Goal: Check status: Check status

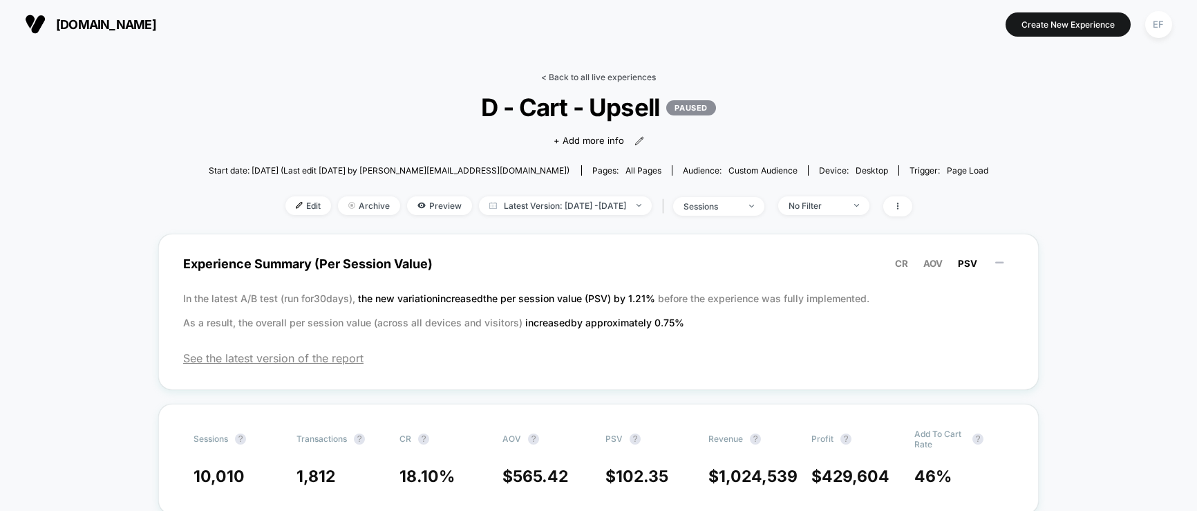
click at [556, 75] on link "< Back to all live experiences" at bounding box center [598, 77] width 115 height 10
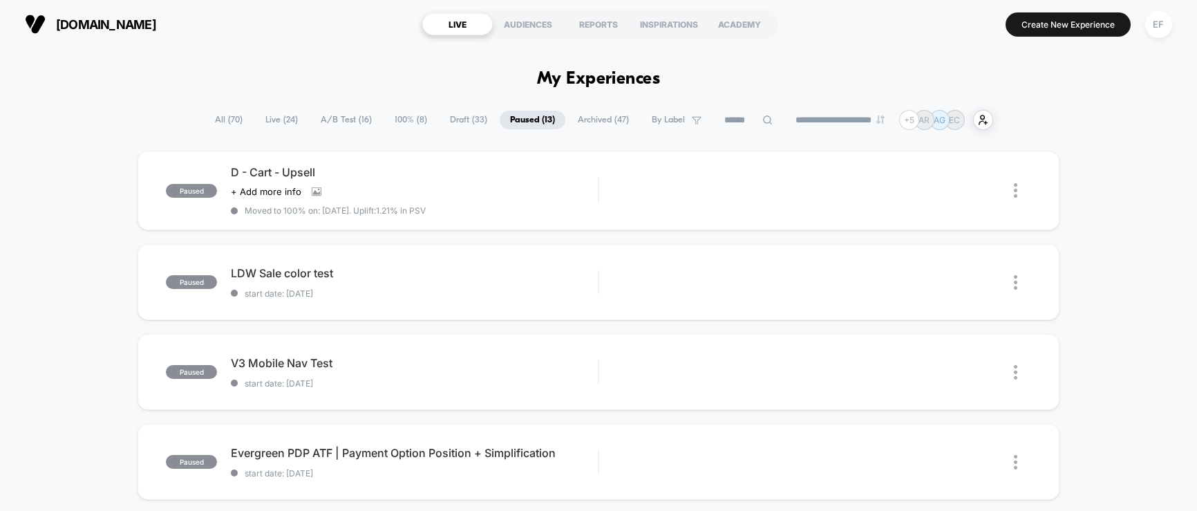
click at [396, 126] on span "100% ( 8 )" at bounding box center [410, 120] width 53 height 19
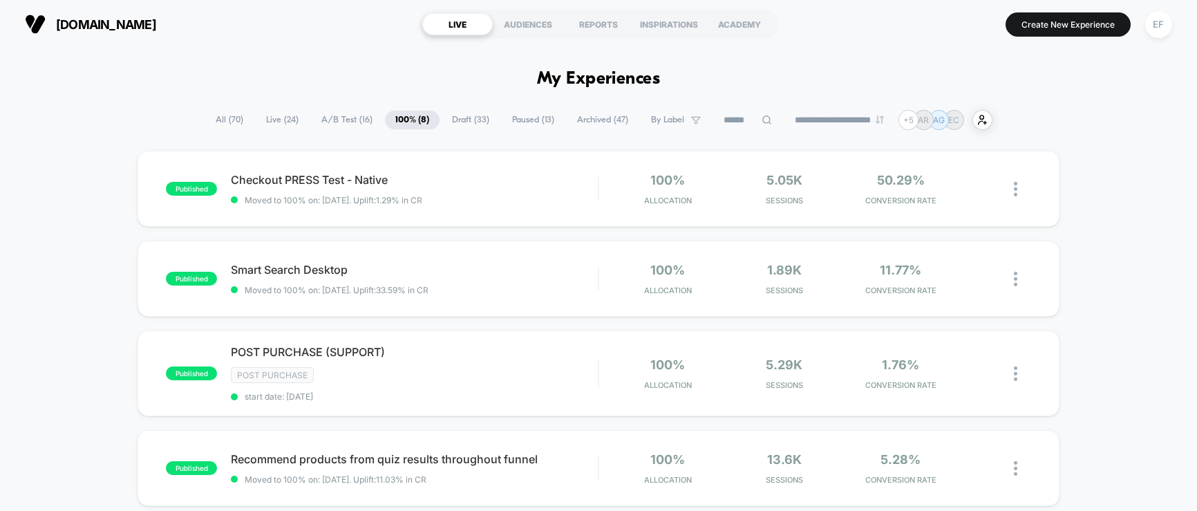
click at [337, 118] on span "A/B Test ( 16 )" at bounding box center [347, 120] width 72 height 19
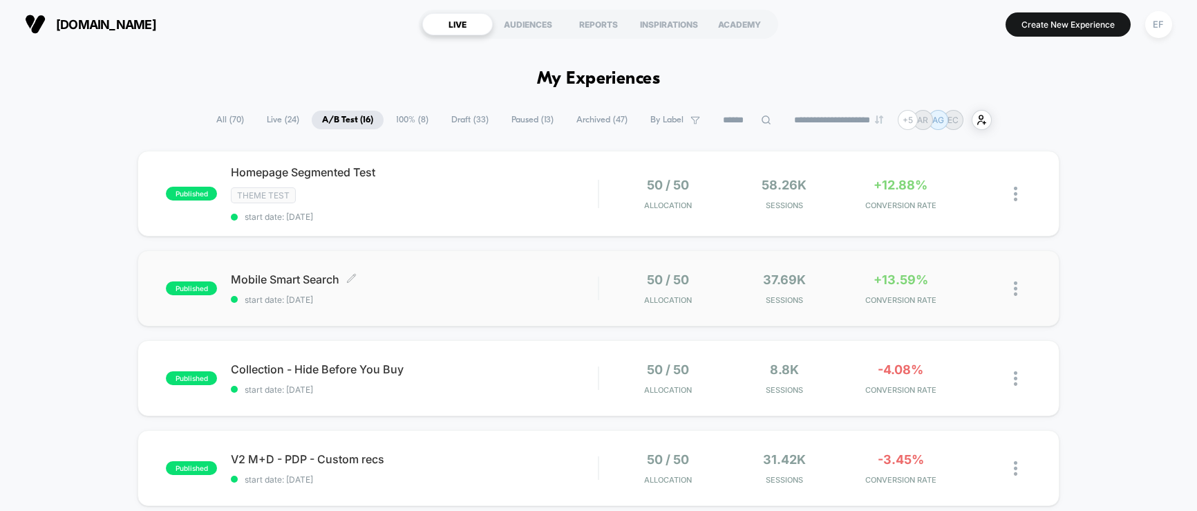
click at [485, 301] on span "start date: [DATE]" at bounding box center [414, 299] width 367 height 10
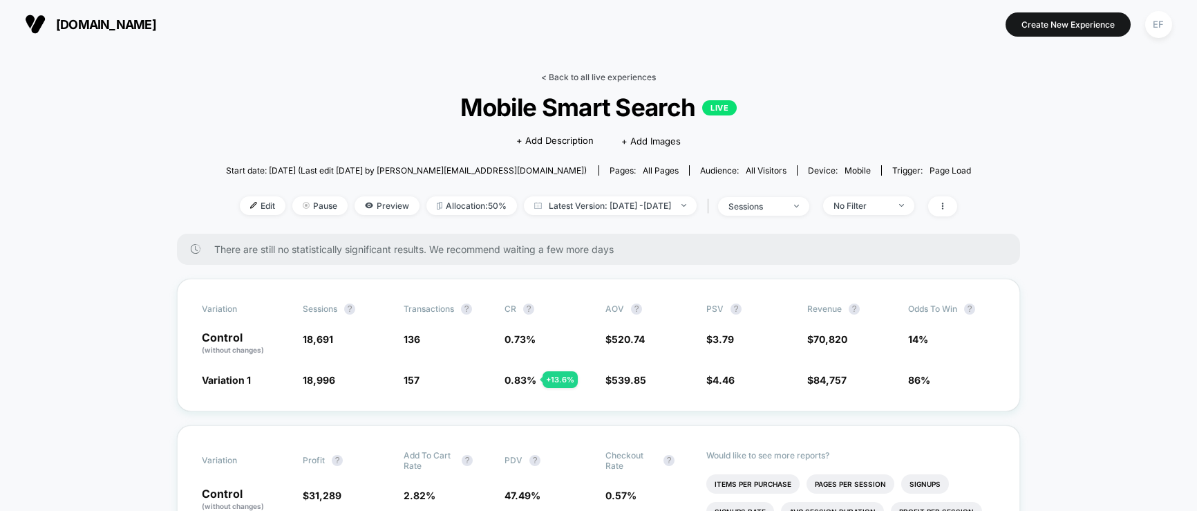
click at [573, 79] on link "< Back to all live experiences" at bounding box center [598, 77] width 115 height 10
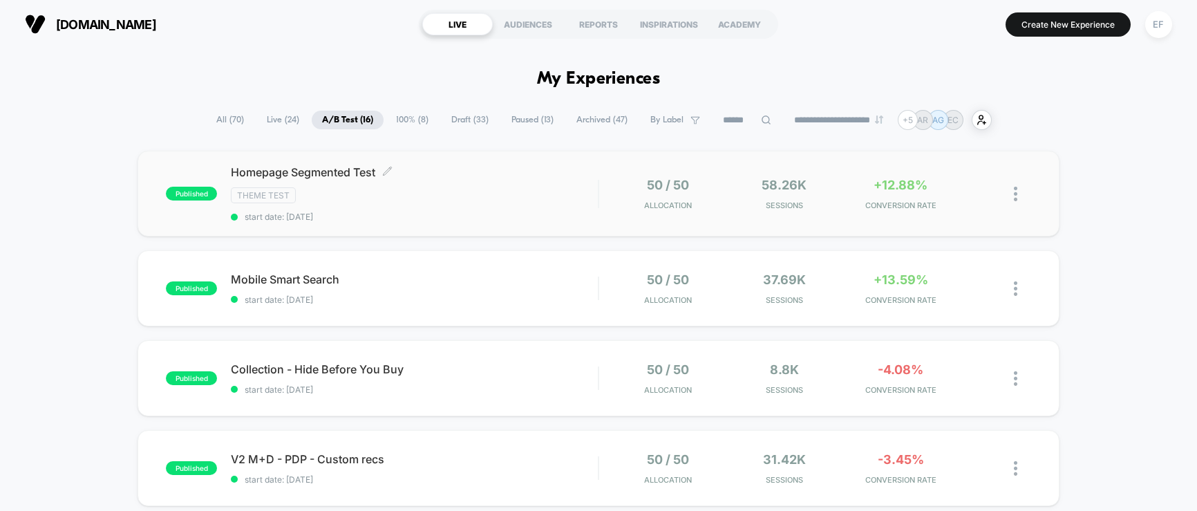
click at [495, 177] on span "Homepage Segmented Test Click to edit experience details" at bounding box center [414, 172] width 367 height 14
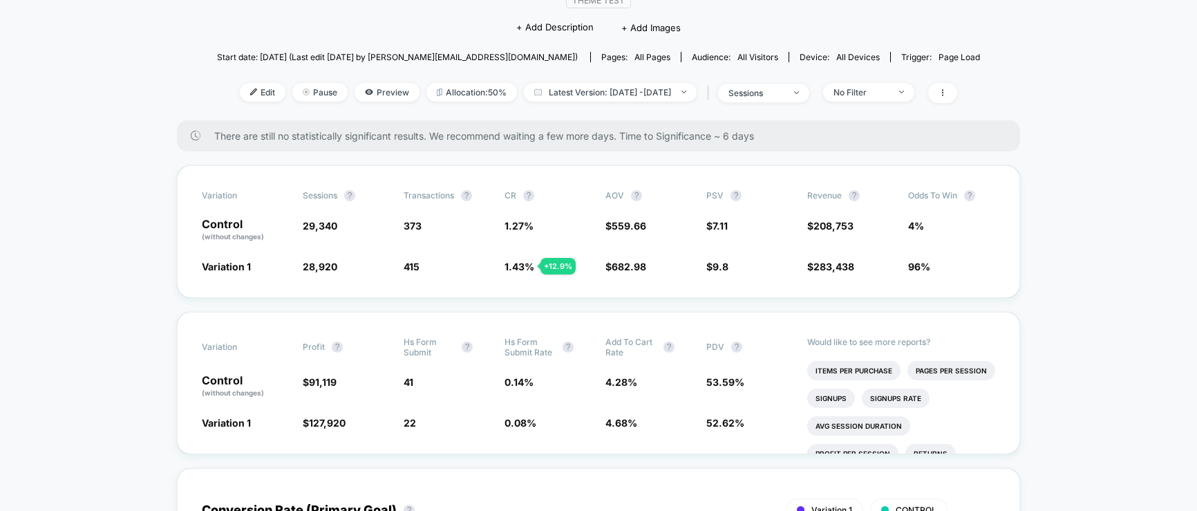
scroll to position [145, 0]
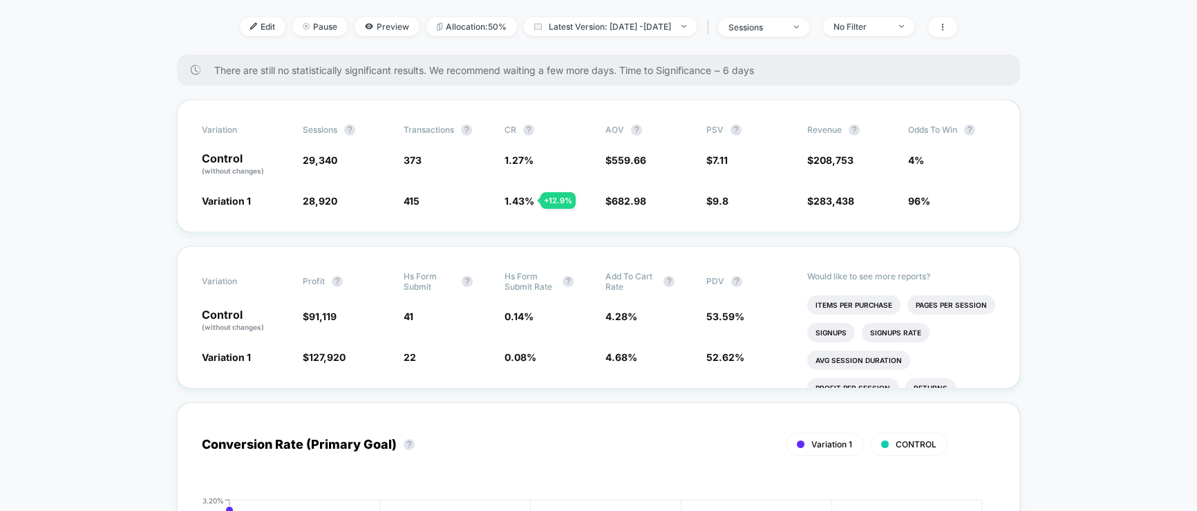
scroll to position [227, 0]
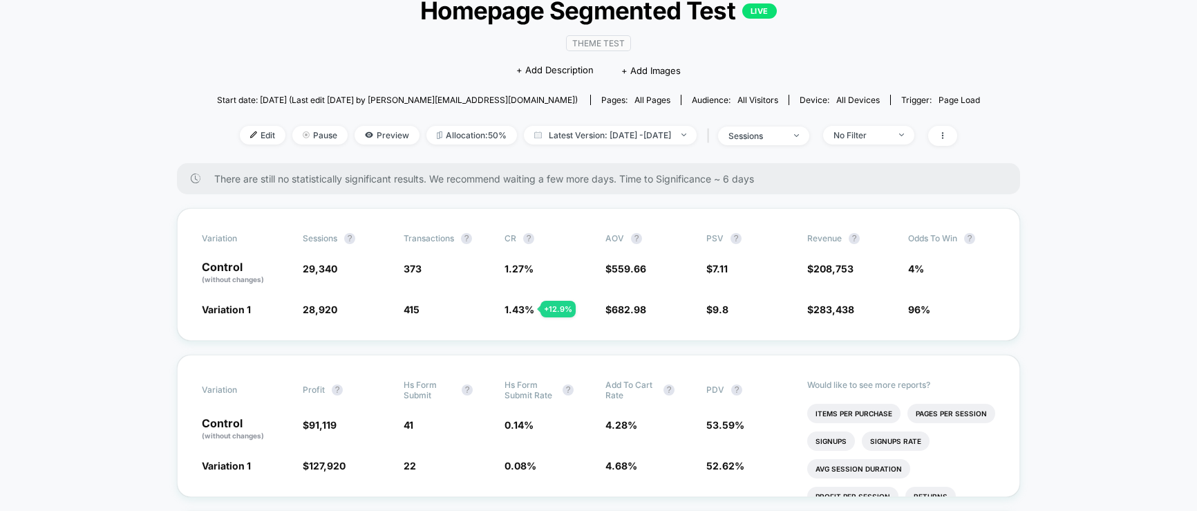
scroll to position [67, 0]
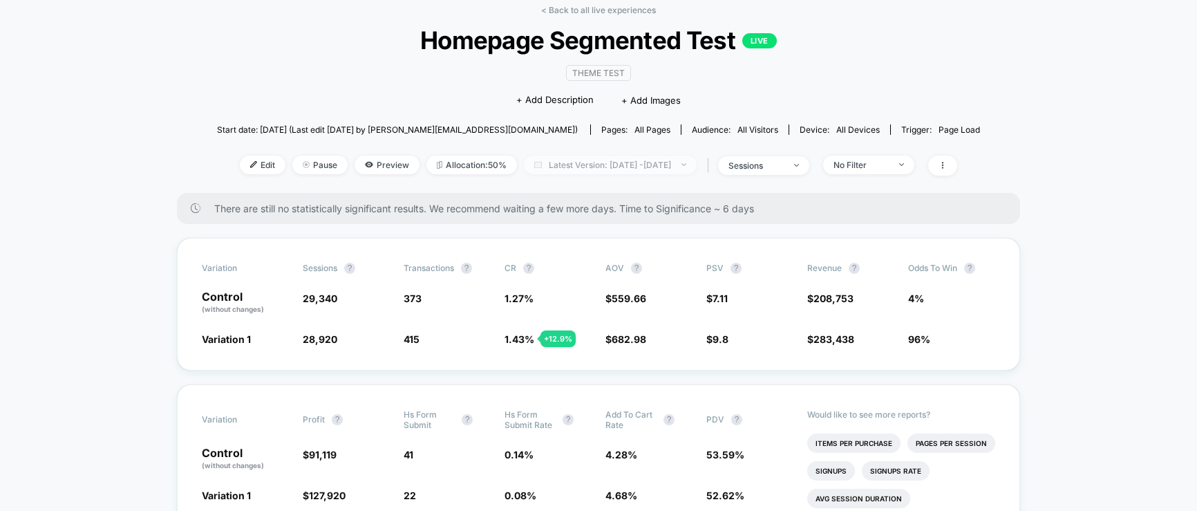
click at [543, 156] on span "Latest Version: Sep 5, 2025 - Sep 10, 2025" at bounding box center [610, 165] width 173 height 19
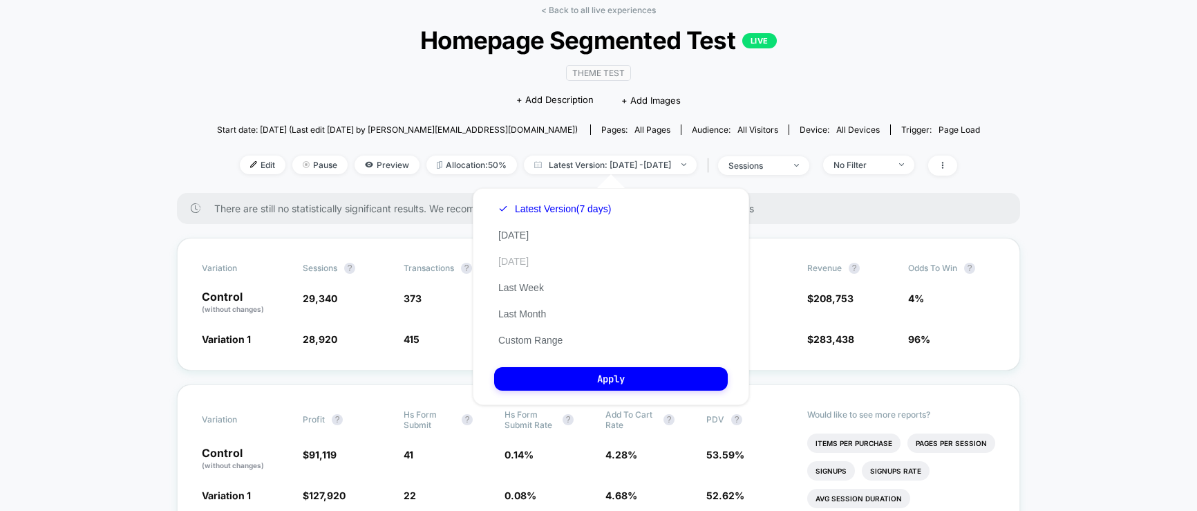
click at [518, 262] on button "[DATE]" at bounding box center [513, 261] width 39 height 12
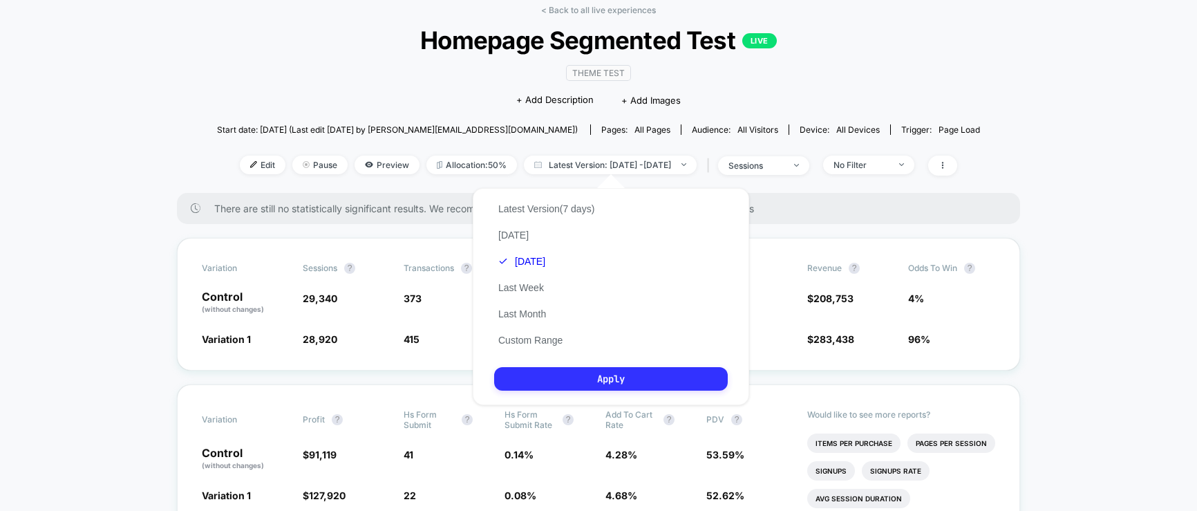
click at [547, 375] on button "Apply" at bounding box center [611, 378] width 234 height 23
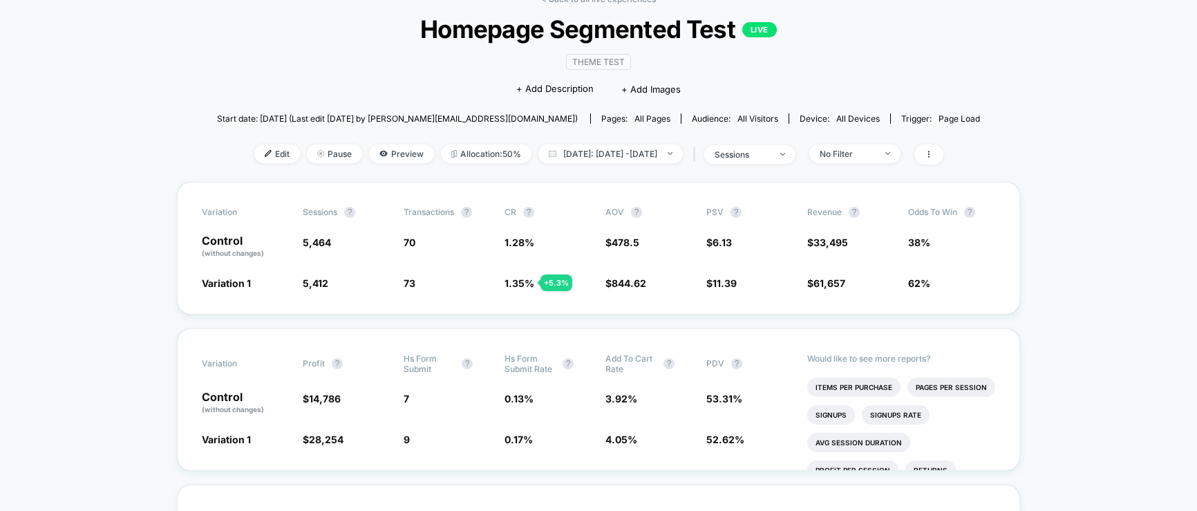
scroll to position [84, 0]
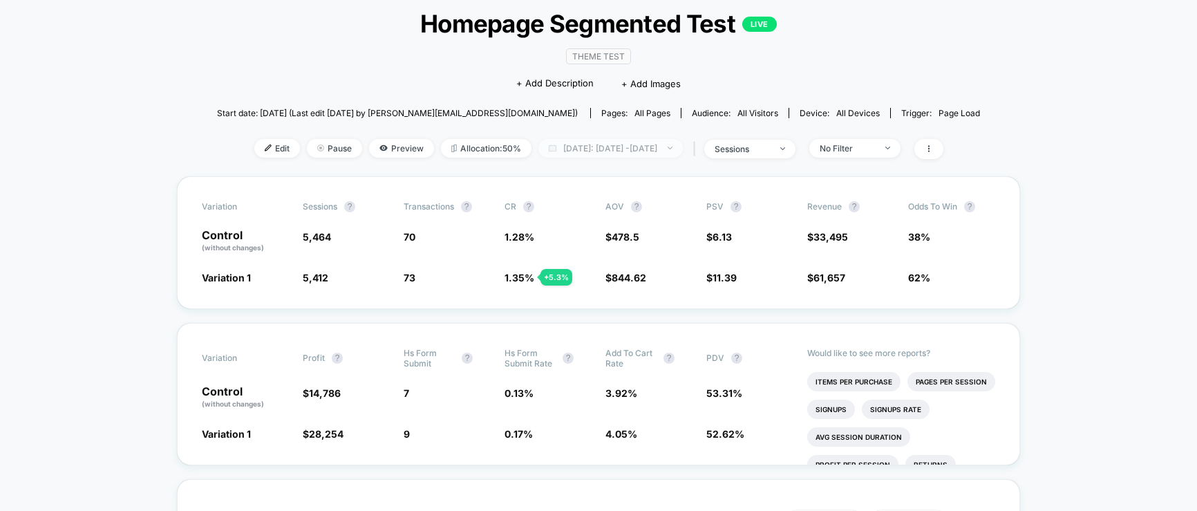
click at [683, 150] on span "Yesterday: Sep 9, 2025 - Sep 9, 2025" at bounding box center [610, 148] width 144 height 19
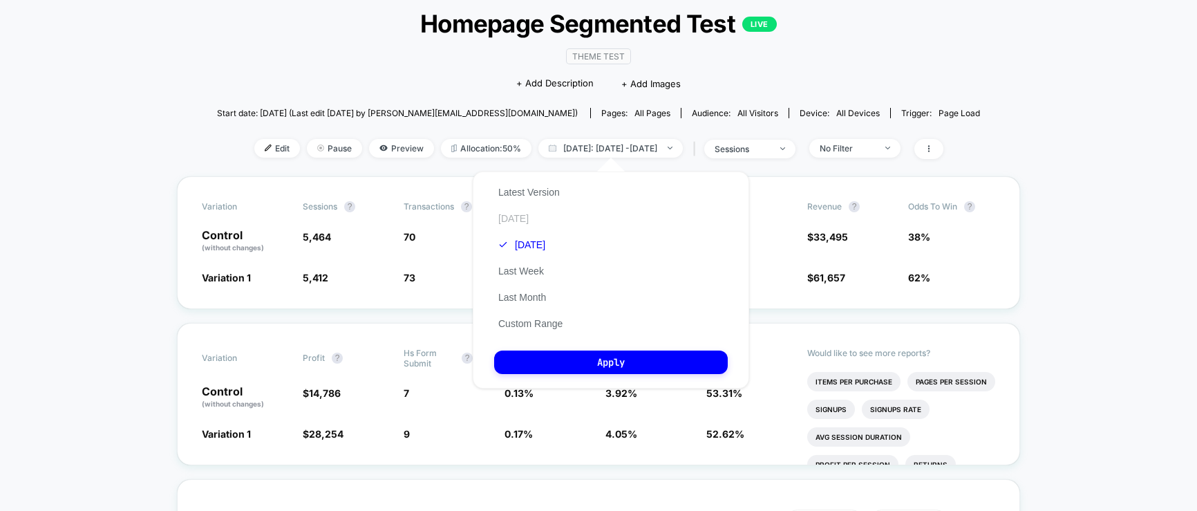
click at [525, 214] on button "[DATE]" at bounding box center [513, 218] width 39 height 12
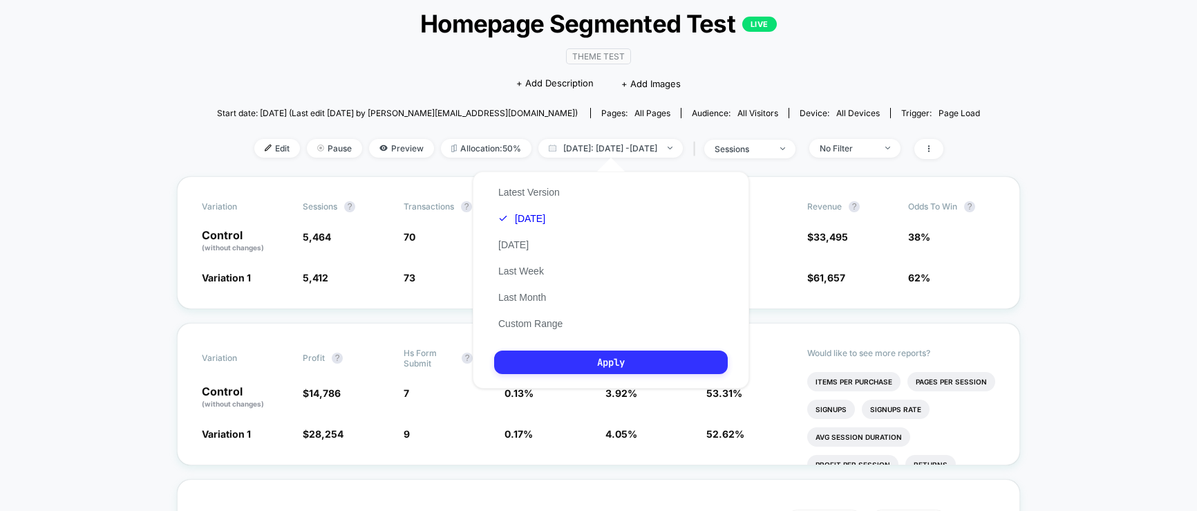
click at [568, 364] on button "Apply" at bounding box center [611, 361] width 234 height 23
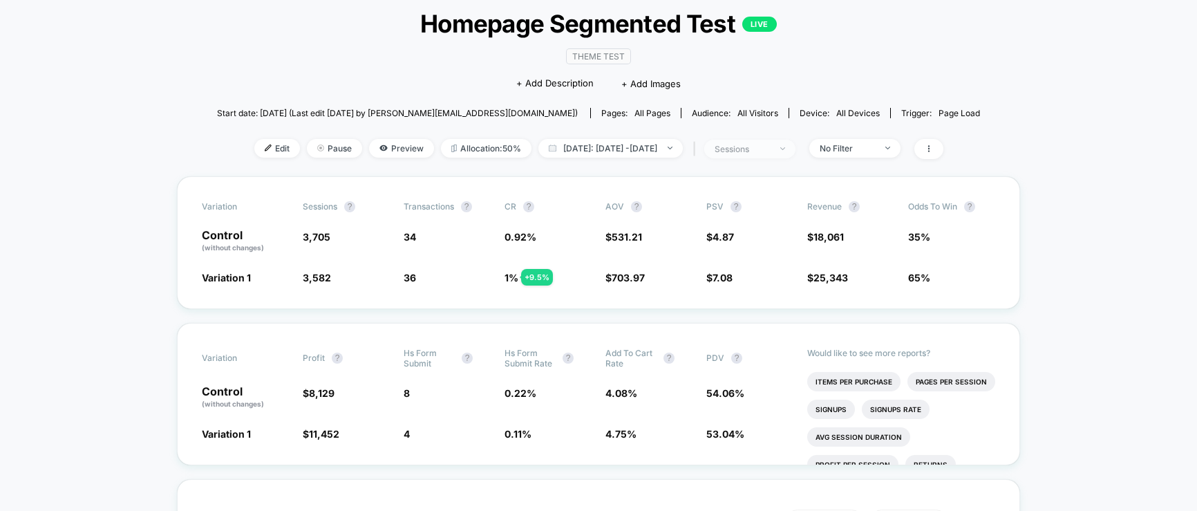
click at [759, 153] on div "sessions" at bounding box center [742, 149] width 55 height 10
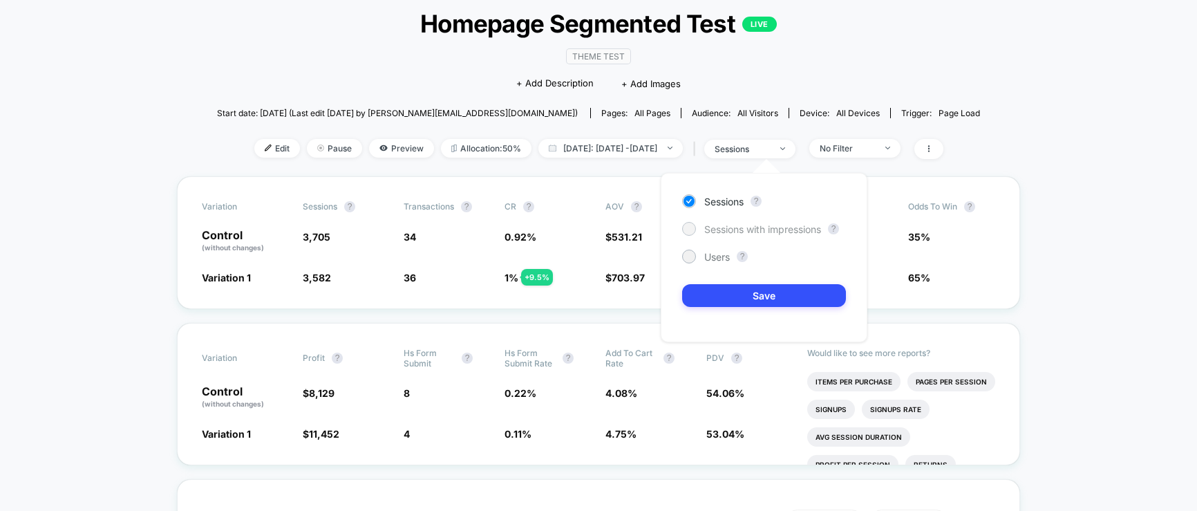
click at [740, 232] on span "Sessions with impressions" at bounding box center [762, 229] width 117 height 12
click at [741, 299] on button "Save" at bounding box center [764, 295] width 164 height 23
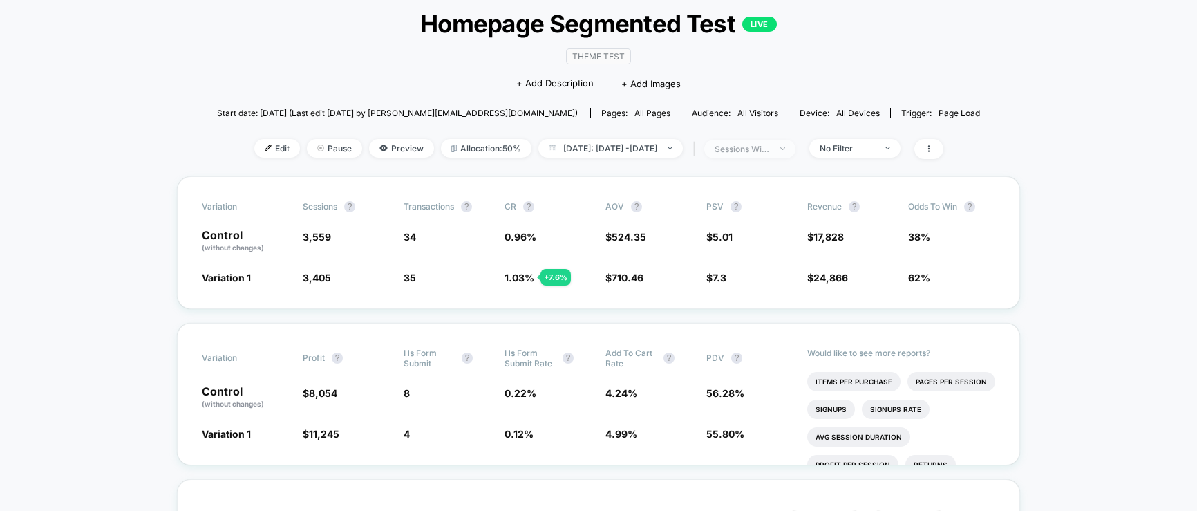
click at [779, 142] on span "sessions with impression" at bounding box center [749, 149] width 91 height 19
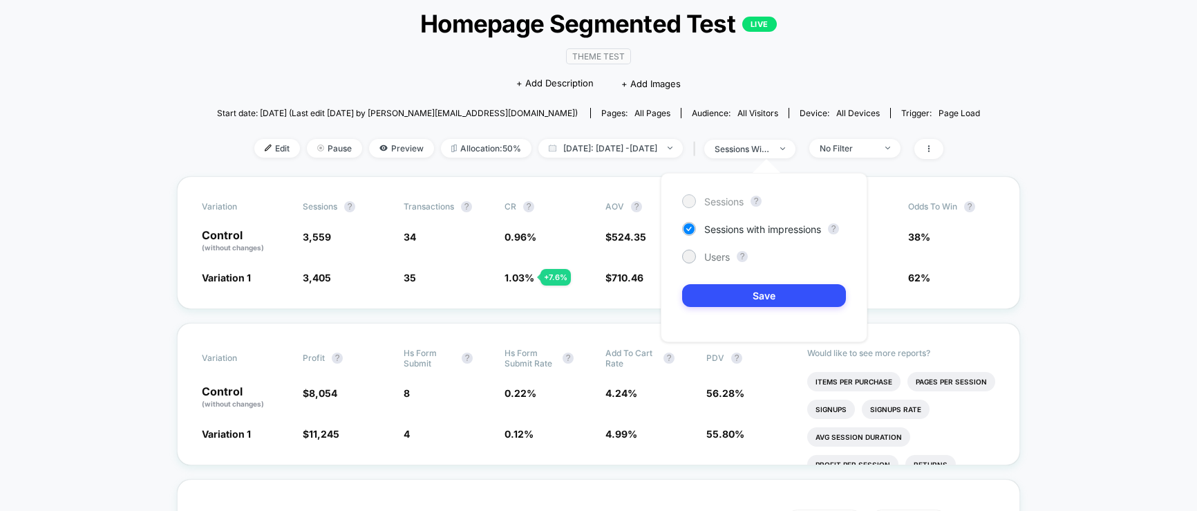
click at [697, 205] on div "Sessions" at bounding box center [713, 201] width 62 height 14
click at [731, 290] on button "Save" at bounding box center [764, 295] width 164 height 23
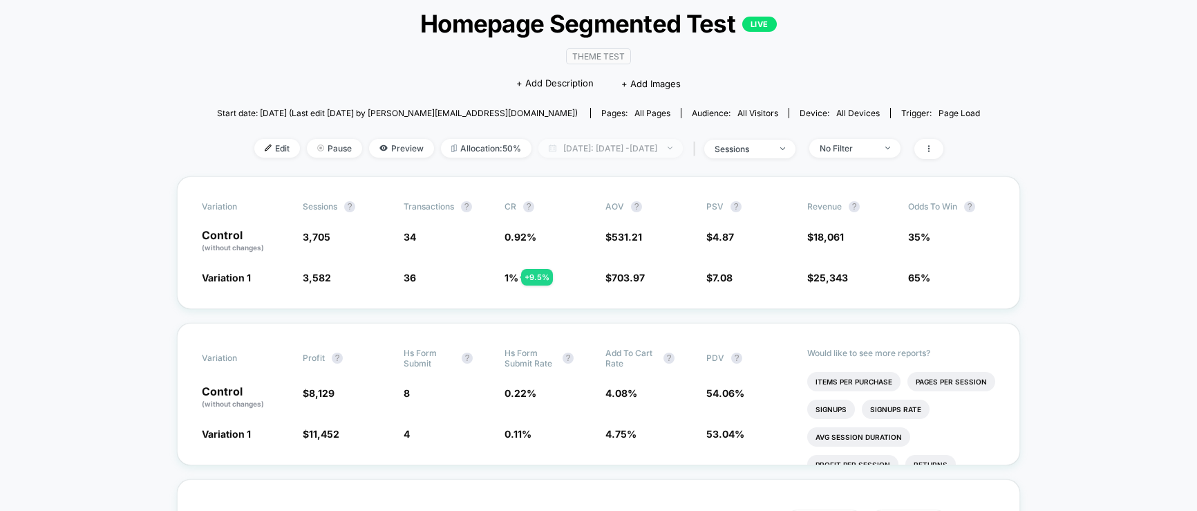
click at [584, 146] on span "Today: Sep 10, 2025 - Sep 10, 2025" at bounding box center [610, 148] width 144 height 19
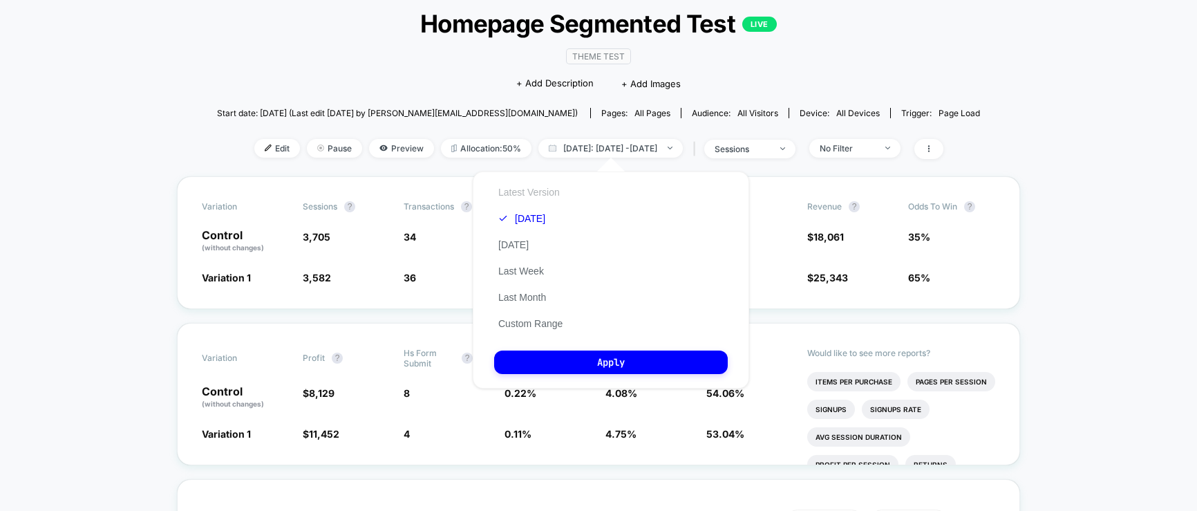
click at [525, 190] on button "Latest Version" at bounding box center [529, 192] width 70 height 12
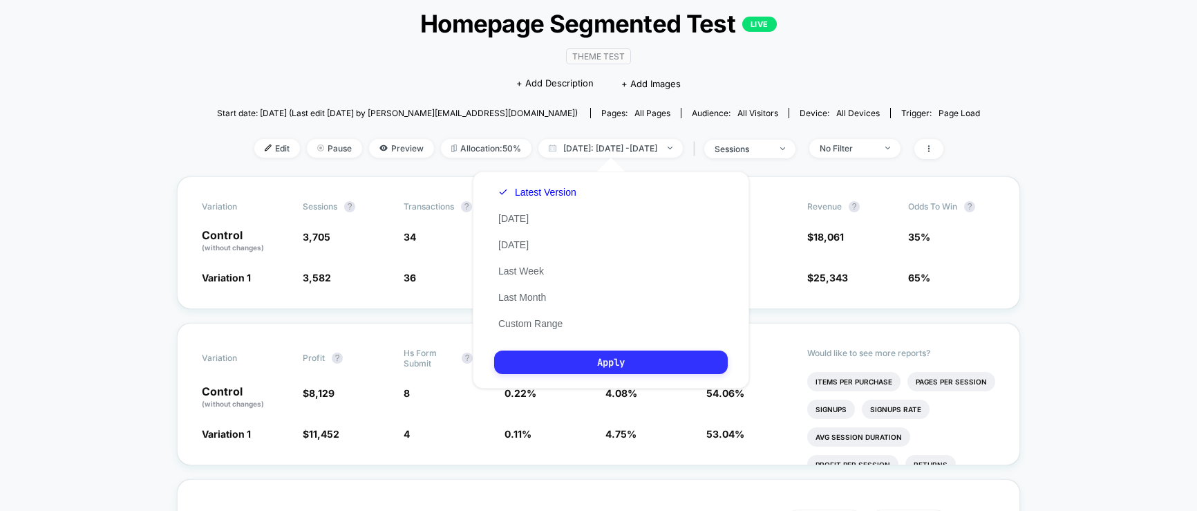
click at [568, 357] on button "Apply" at bounding box center [611, 361] width 234 height 23
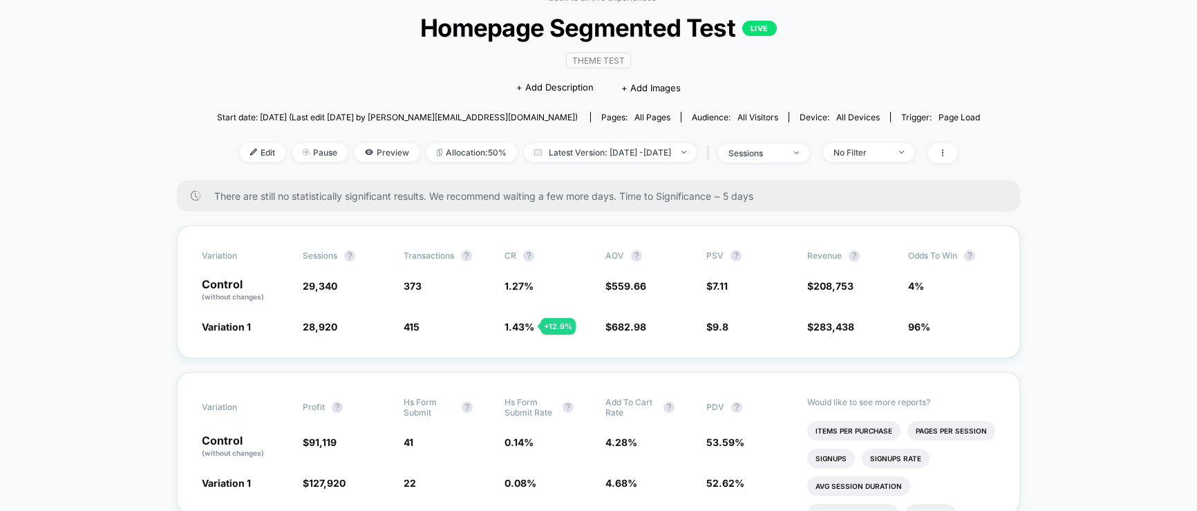
scroll to position [196, 0]
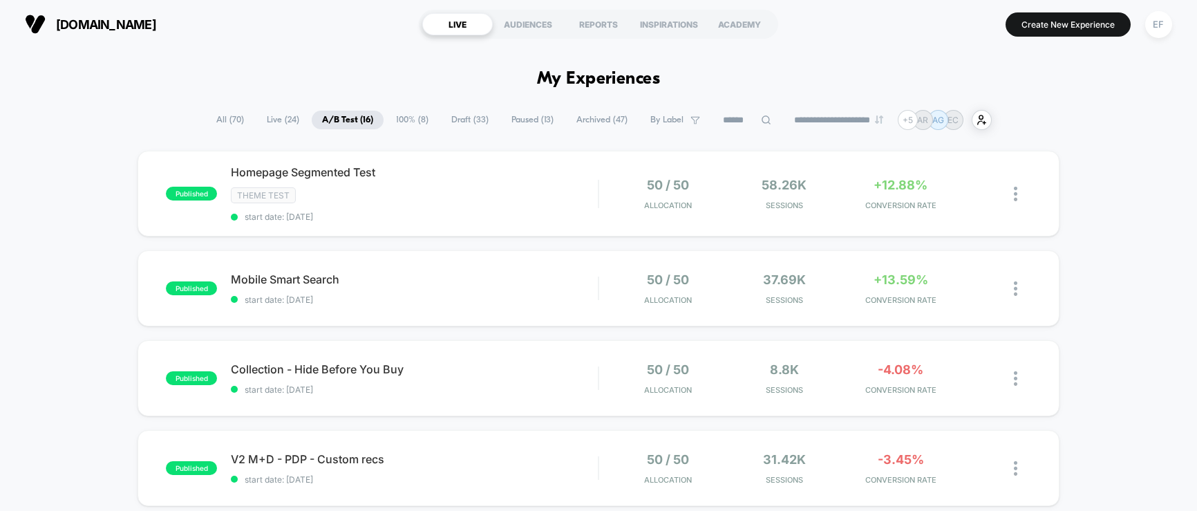
click at [527, 122] on span "Paused ( 13 )" at bounding box center [532, 120] width 63 height 19
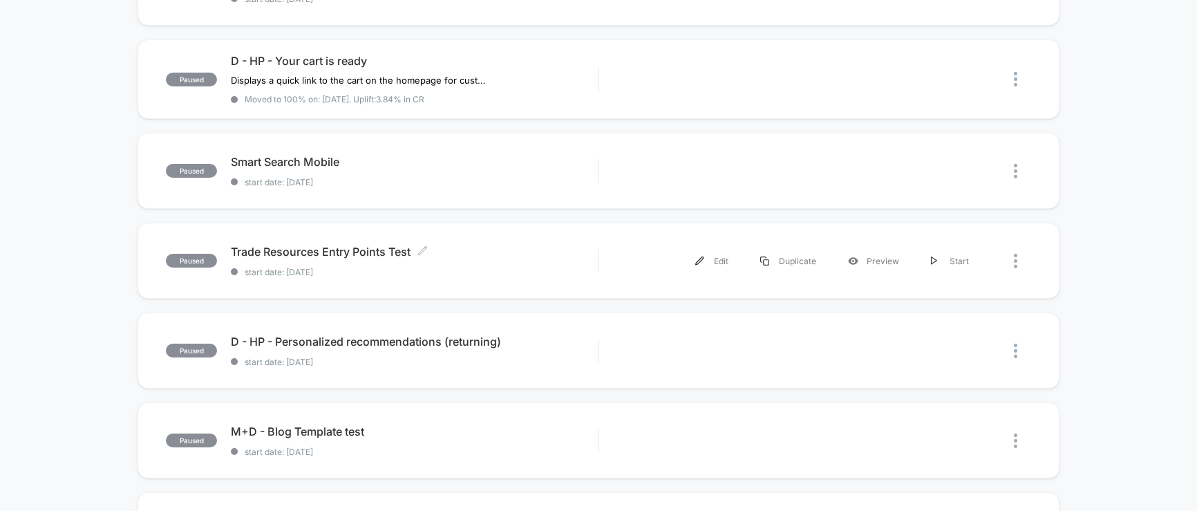
scroll to position [579, 0]
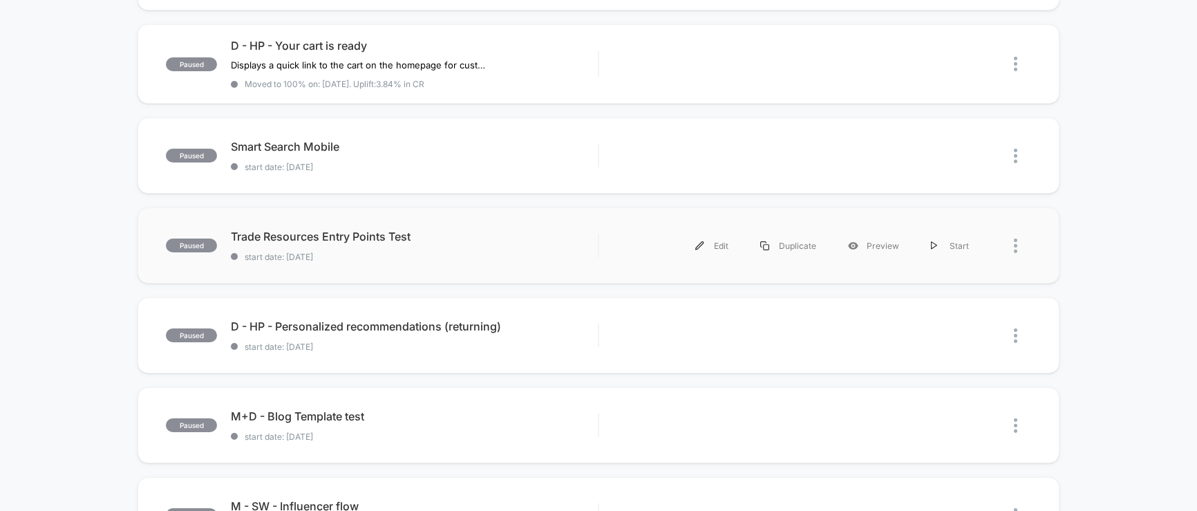
click at [397, 263] on div "paused Trade Resources Entry Points Test start date: [DATE] Edit Duplicate Prev…" at bounding box center [599, 245] width 922 height 76
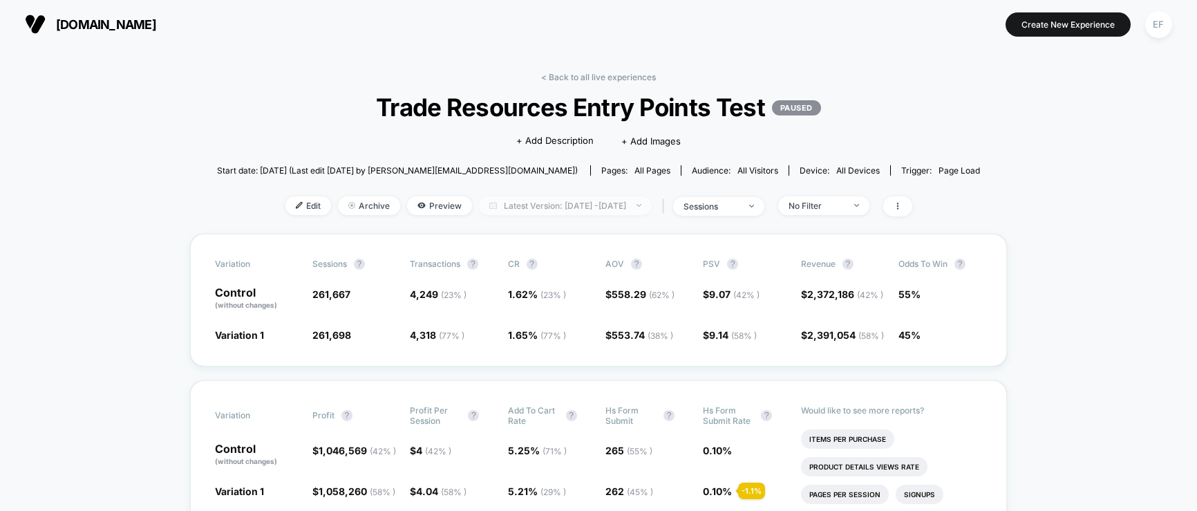
click at [524, 209] on span "Latest Version: [DATE] - [DATE]" at bounding box center [565, 205] width 173 height 19
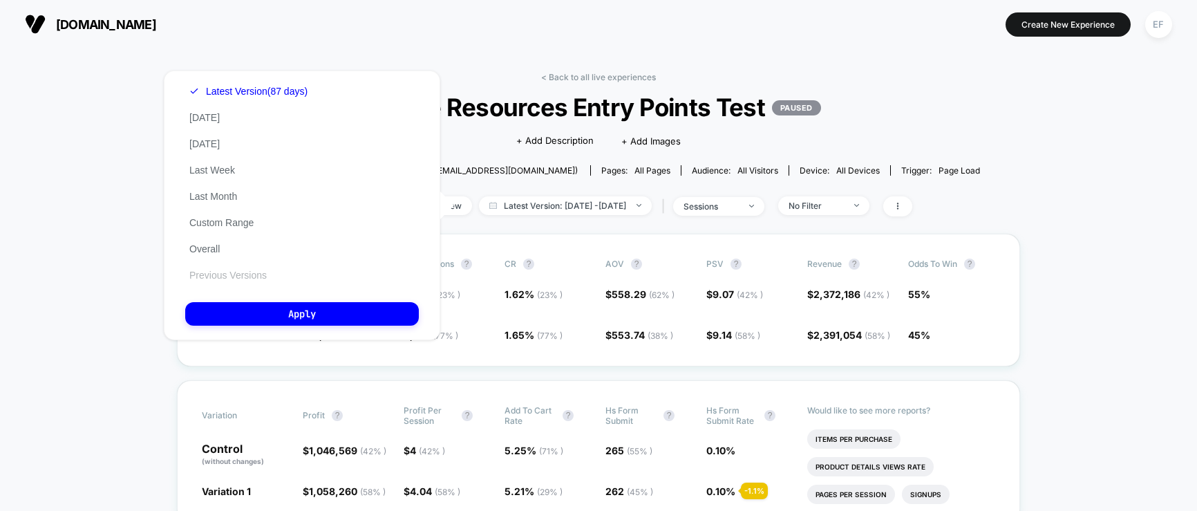
click at [229, 277] on button "Previous Versions" at bounding box center [228, 275] width 86 height 12
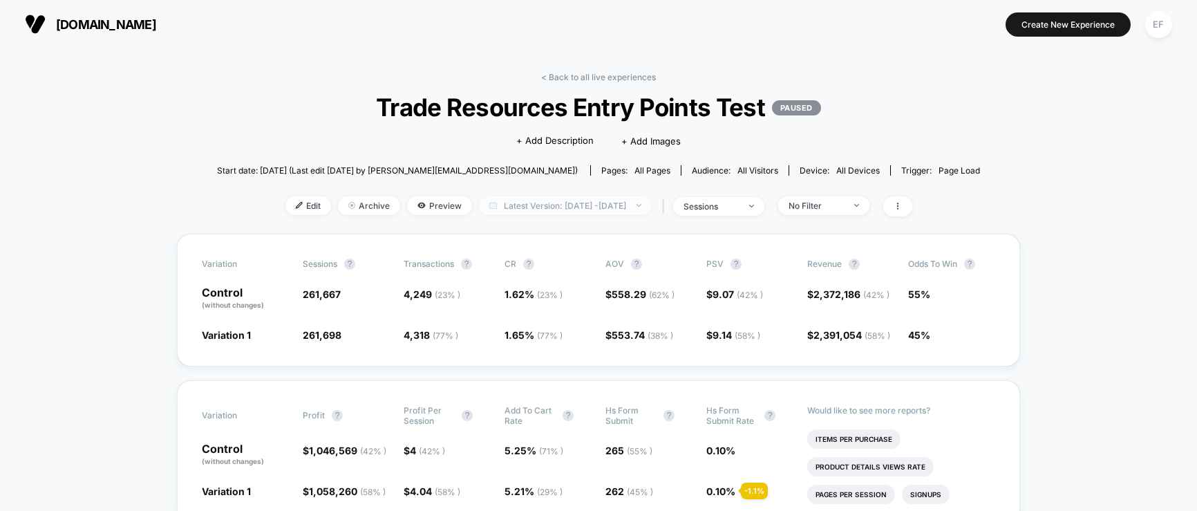
click at [598, 209] on span "Latest Version: [DATE] - [DATE]" at bounding box center [565, 205] width 173 height 19
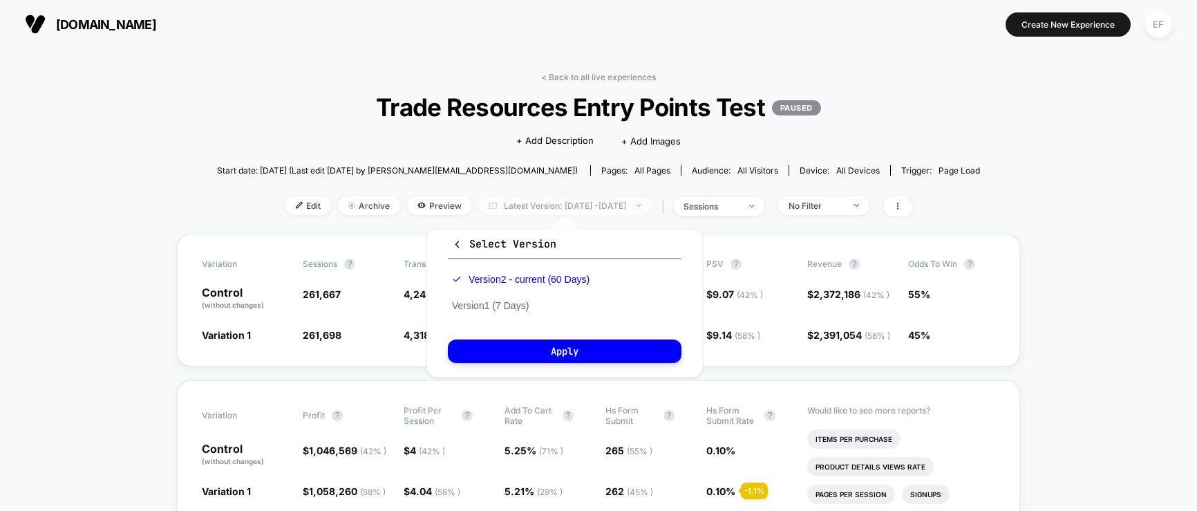
click at [562, 210] on span "Latest Version: [DATE] - [DATE]" at bounding box center [565, 205] width 173 height 19
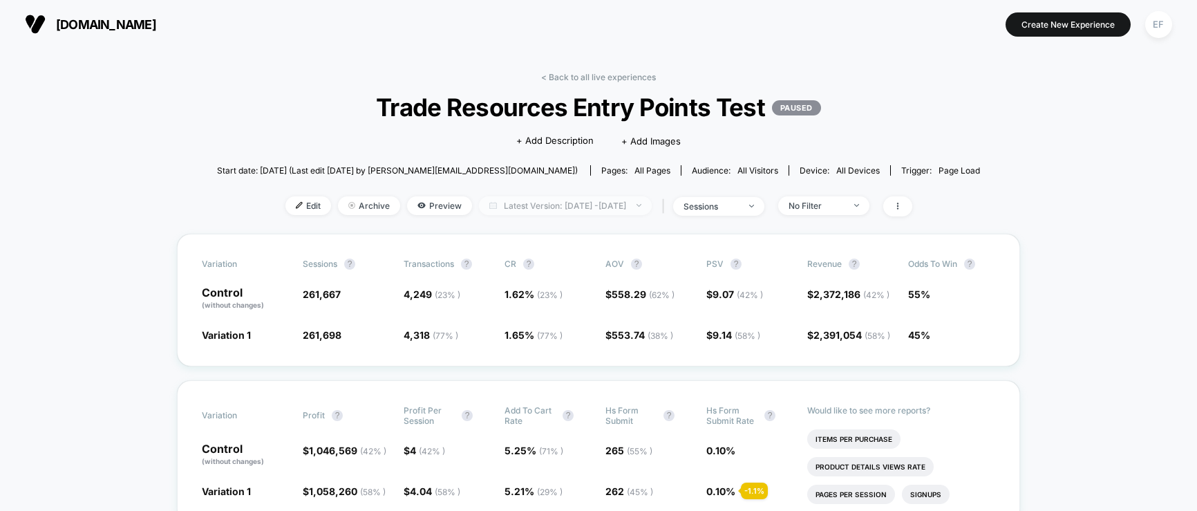
click at [562, 210] on span "Latest Version: [DATE] - [DATE]" at bounding box center [565, 205] width 173 height 19
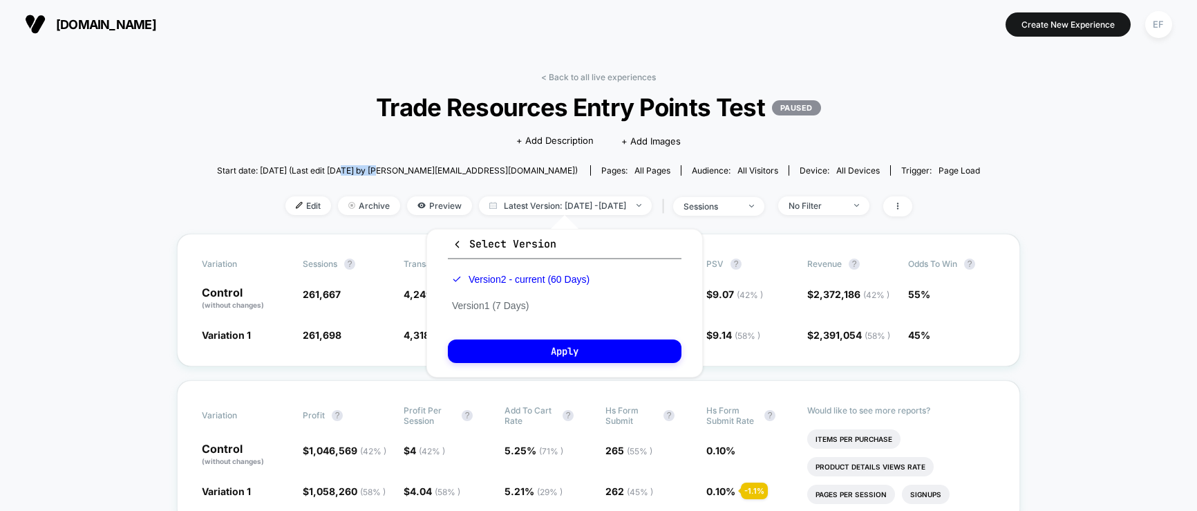
drag, startPoint x: 376, startPoint y: 171, endPoint x: 417, endPoint y: 169, distance: 40.8
click at [417, 169] on span "Start date: [DATE] (Last edit [DATE] by [PERSON_NAME][EMAIL_ADDRESS][DOMAIN_NAM…" at bounding box center [397, 170] width 361 height 10
